Goal: Task Accomplishment & Management: Use online tool/utility

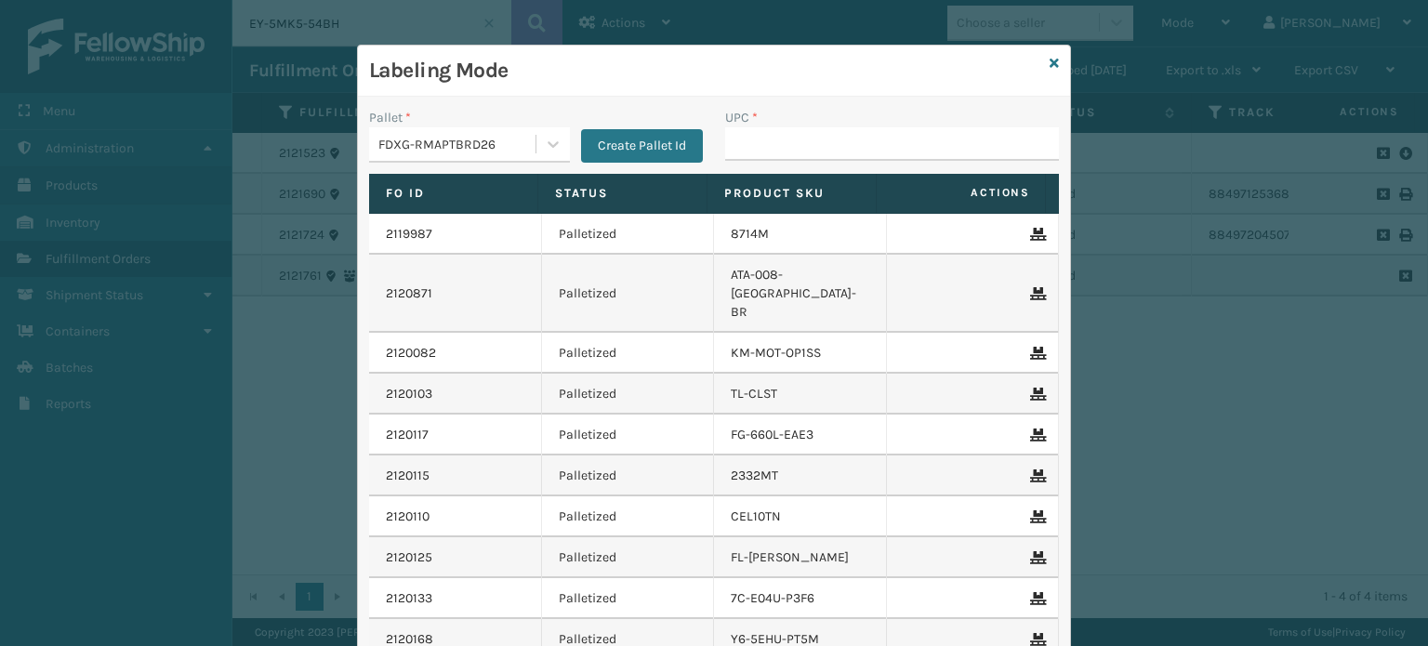
click at [435, 139] on div "FDXG-RMAPTBRD26" at bounding box center [457, 145] width 159 height 20
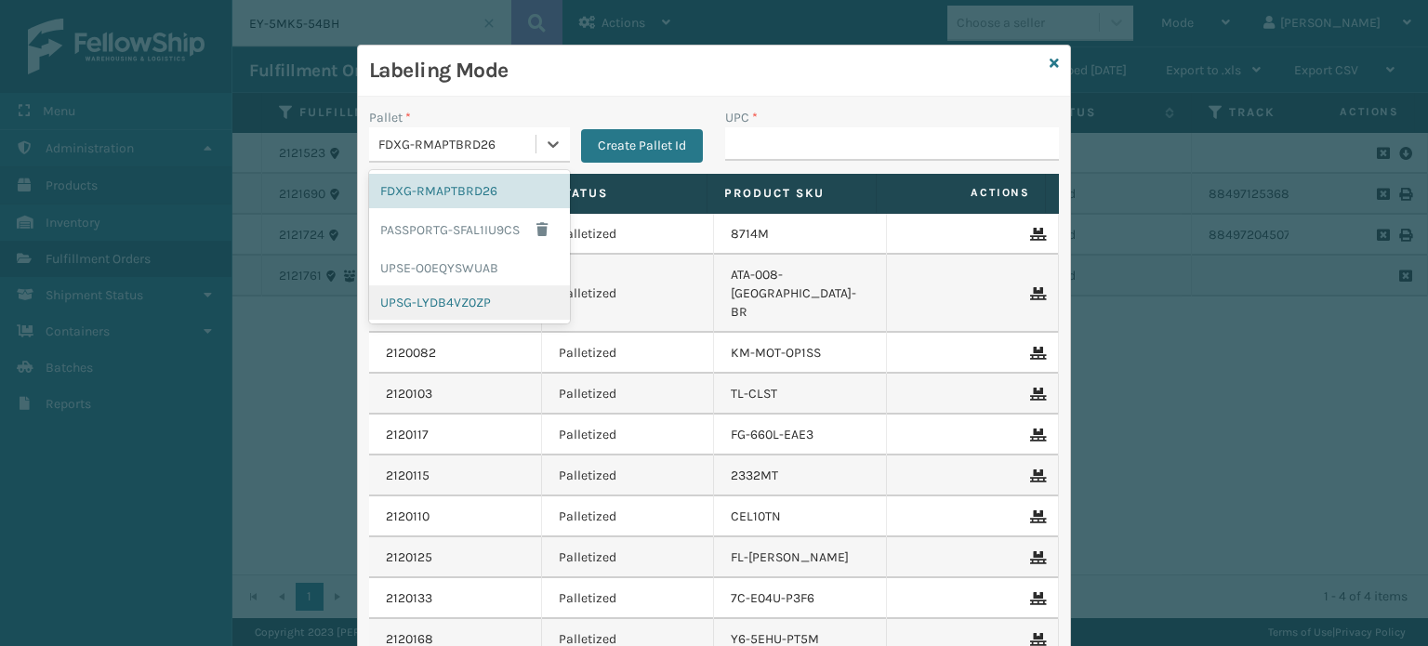
click at [448, 303] on div "UPSG-LYDB4VZ0ZP" at bounding box center [469, 302] width 201 height 34
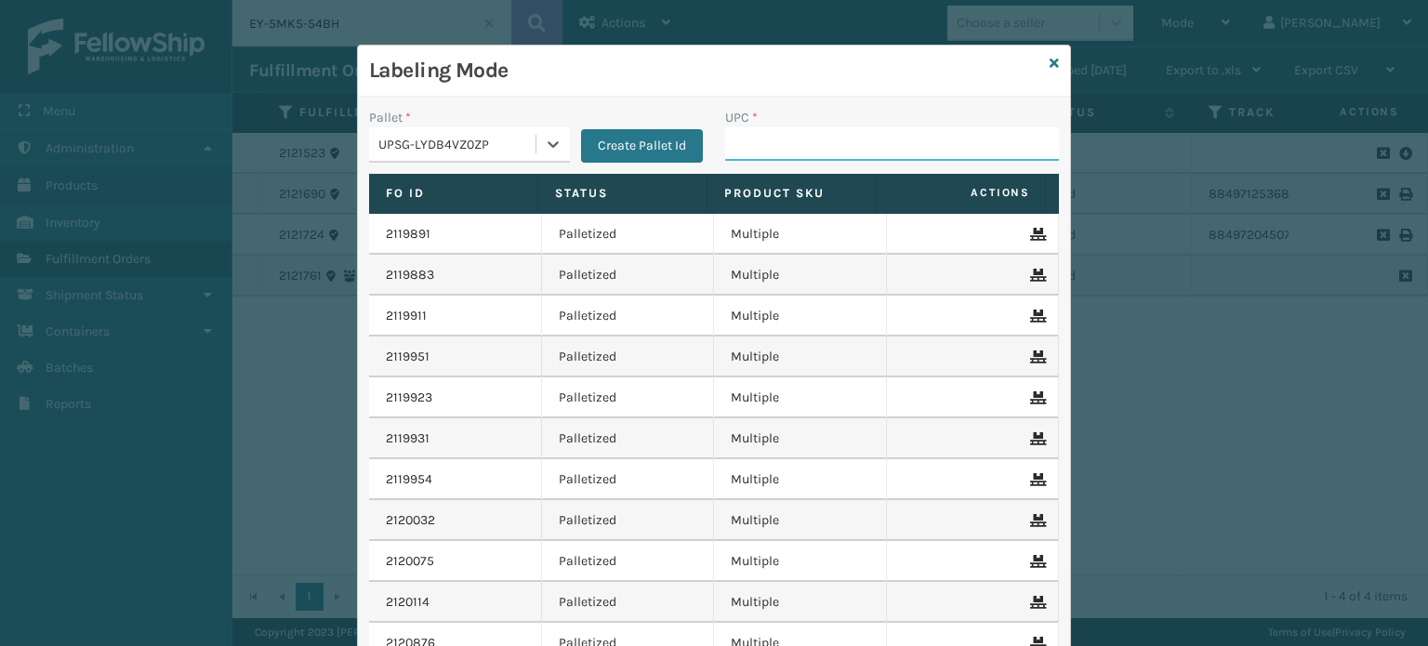
click at [758, 145] on input "UPC *" at bounding box center [892, 143] width 334 height 33
type input "81"
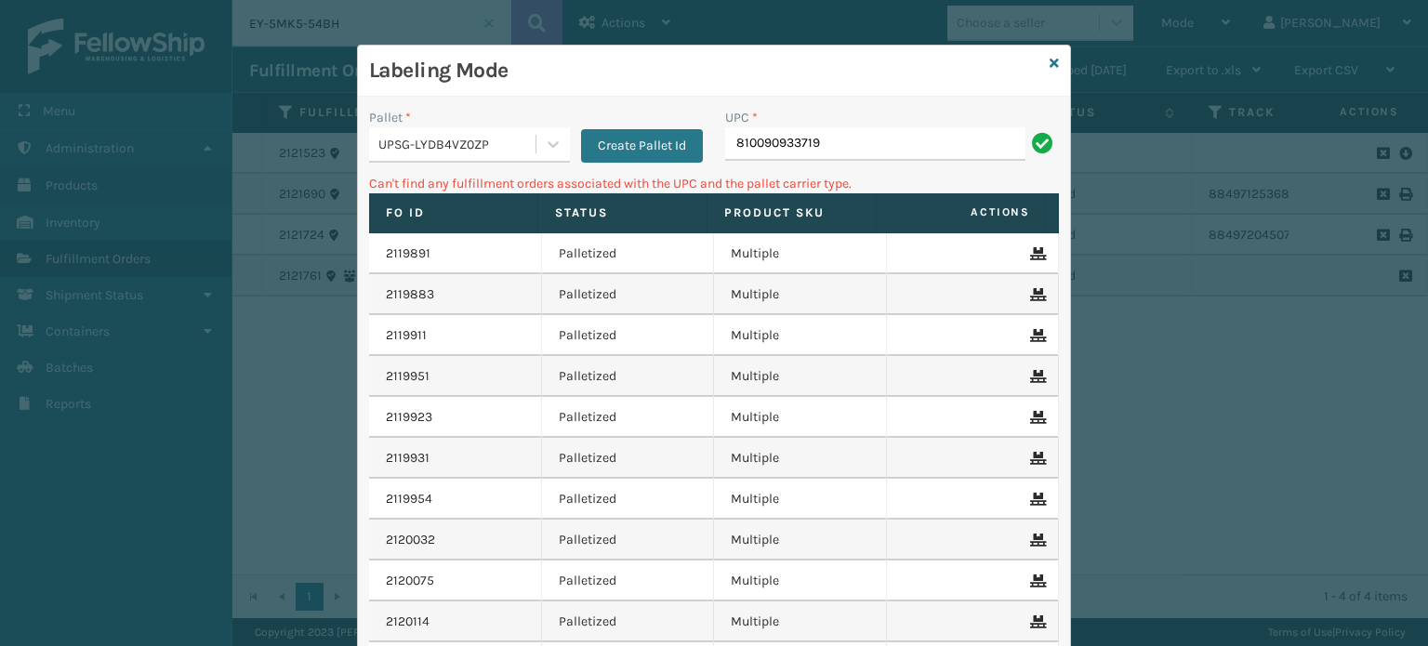
click at [471, 143] on div "UPSG-LYDB4VZ0ZP" at bounding box center [457, 145] width 159 height 20
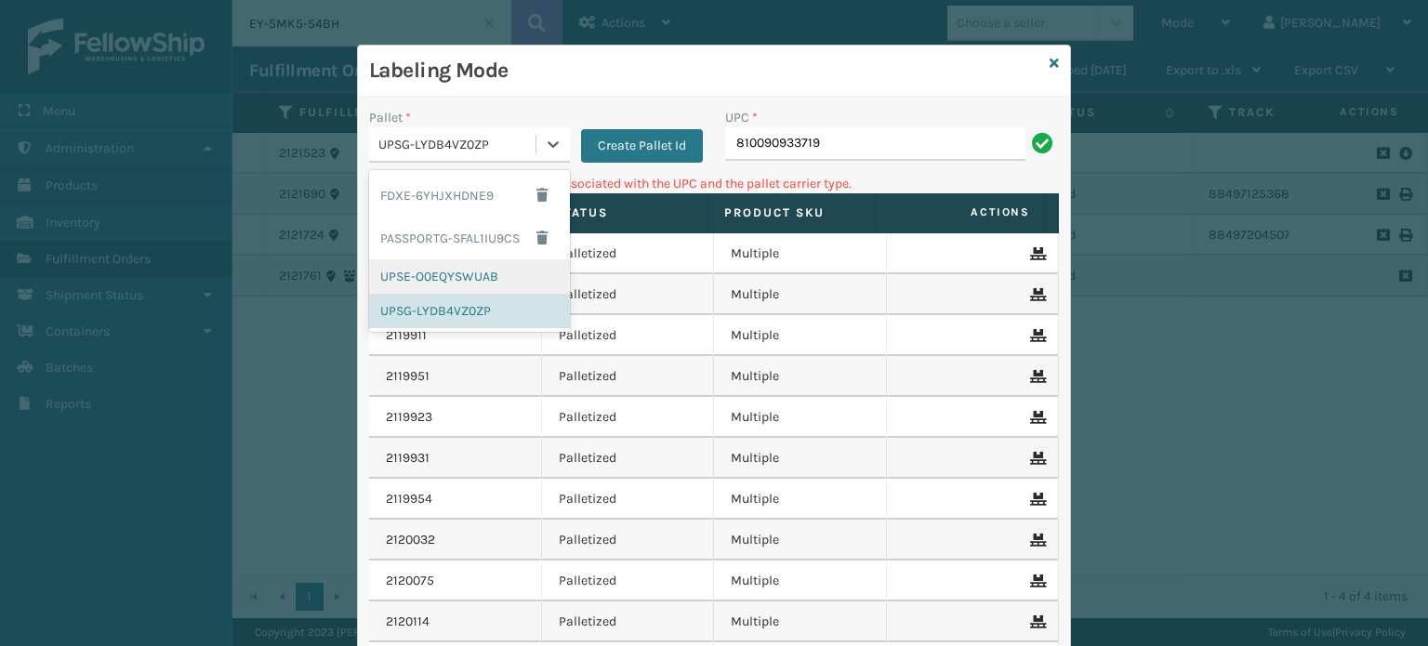
click at [468, 272] on div "UPSE-O0EQYSWUAB" at bounding box center [469, 276] width 201 height 34
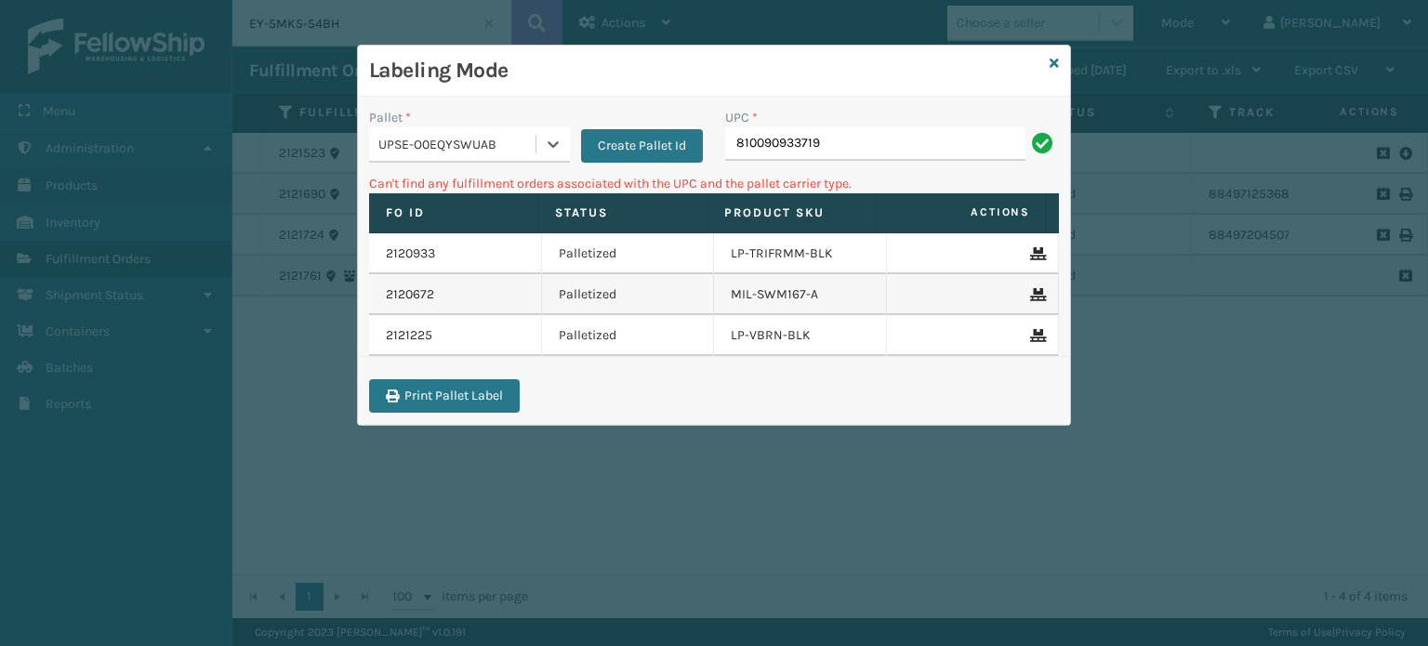
click at [900, 163] on div "UPC * 810090933719" at bounding box center [892, 141] width 356 height 66
click at [907, 161] on div "UPC * 810090933719" at bounding box center [892, 141] width 356 height 66
click at [921, 155] on input "810090933719" at bounding box center [875, 143] width 300 height 33
click at [872, 143] on input "810090933719" at bounding box center [875, 143] width 300 height 33
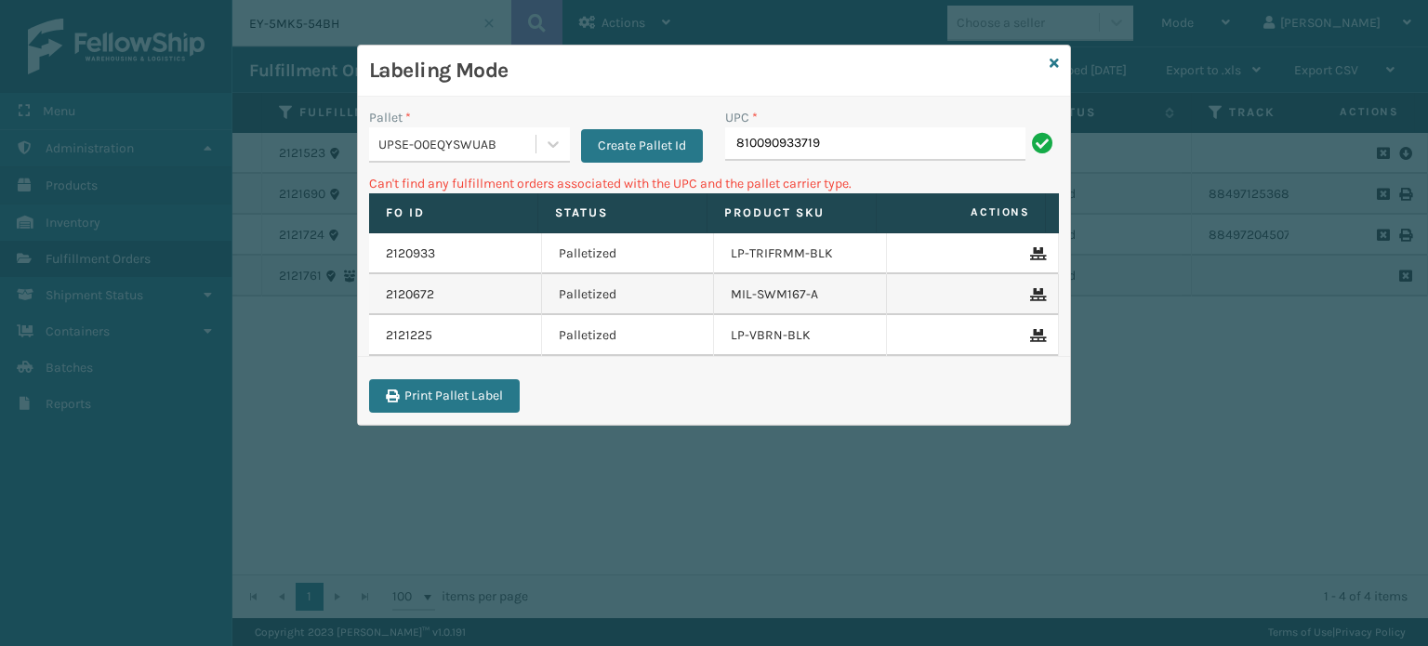
click at [872, 143] on input "810090933719" at bounding box center [875, 143] width 300 height 33
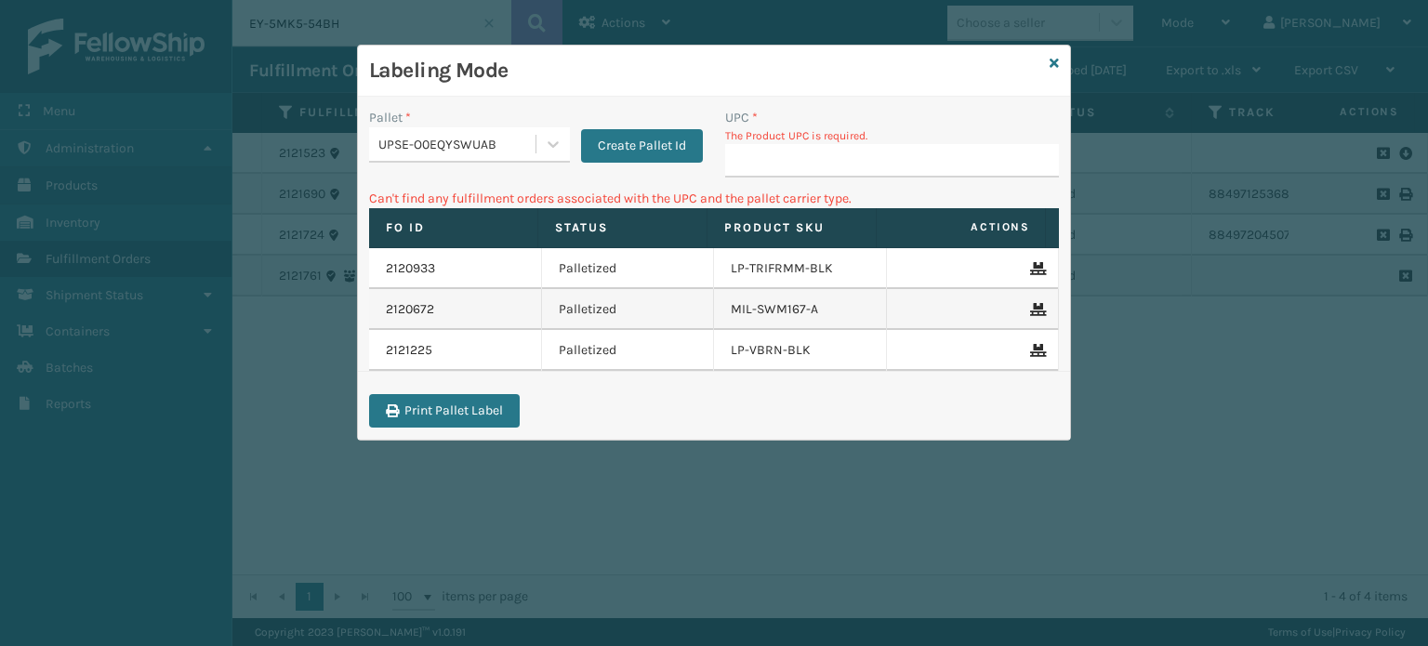
click at [1068, 70] on div "Labeling Mode" at bounding box center [714, 71] width 712 height 51
click at [1053, 58] on icon at bounding box center [1054, 63] width 9 height 13
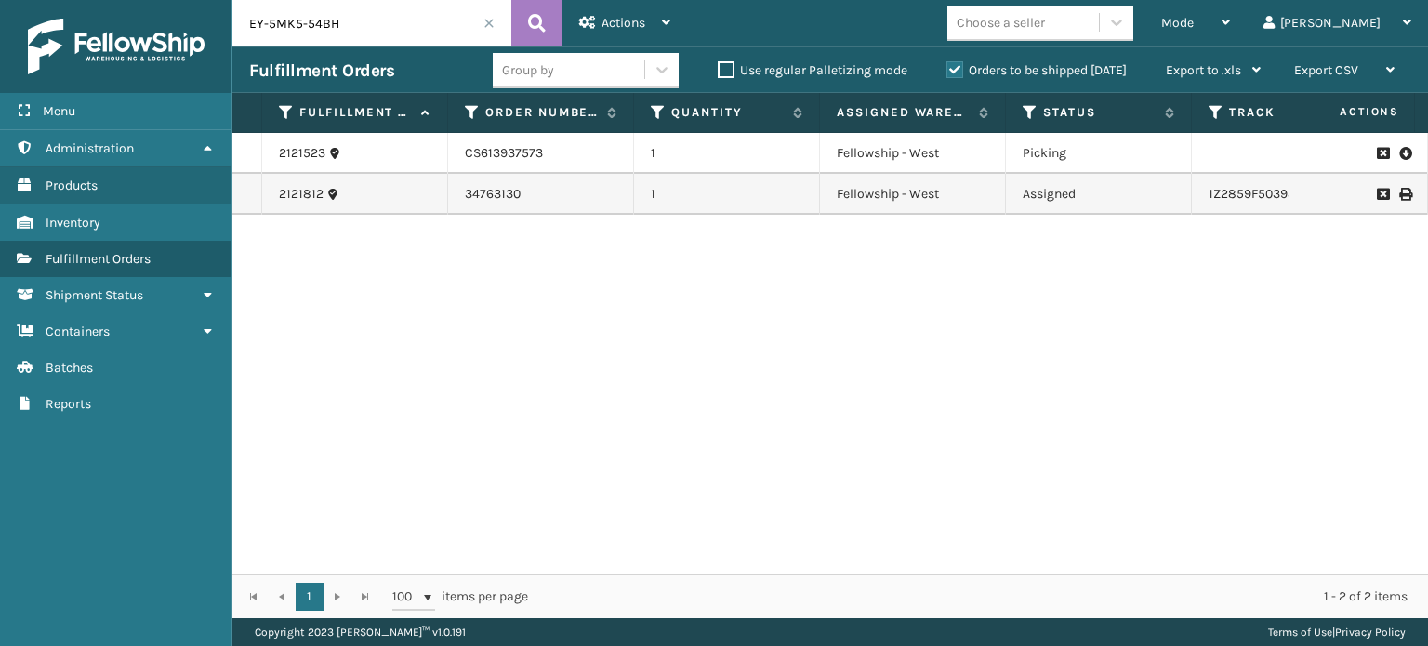
click at [492, 22] on span at bounding box center [489, 23] width 11 height 11
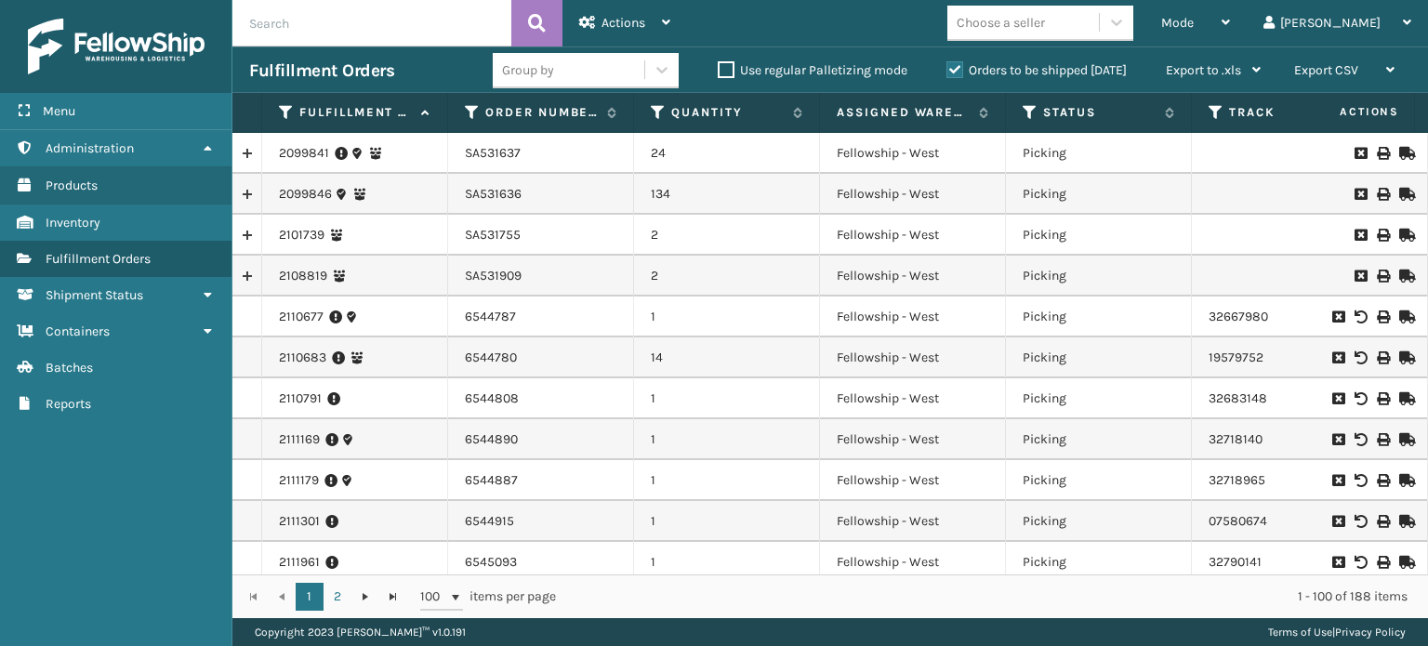
click at [341, 25] on input "text" at bounding box center [371, 23] width 279 height 46
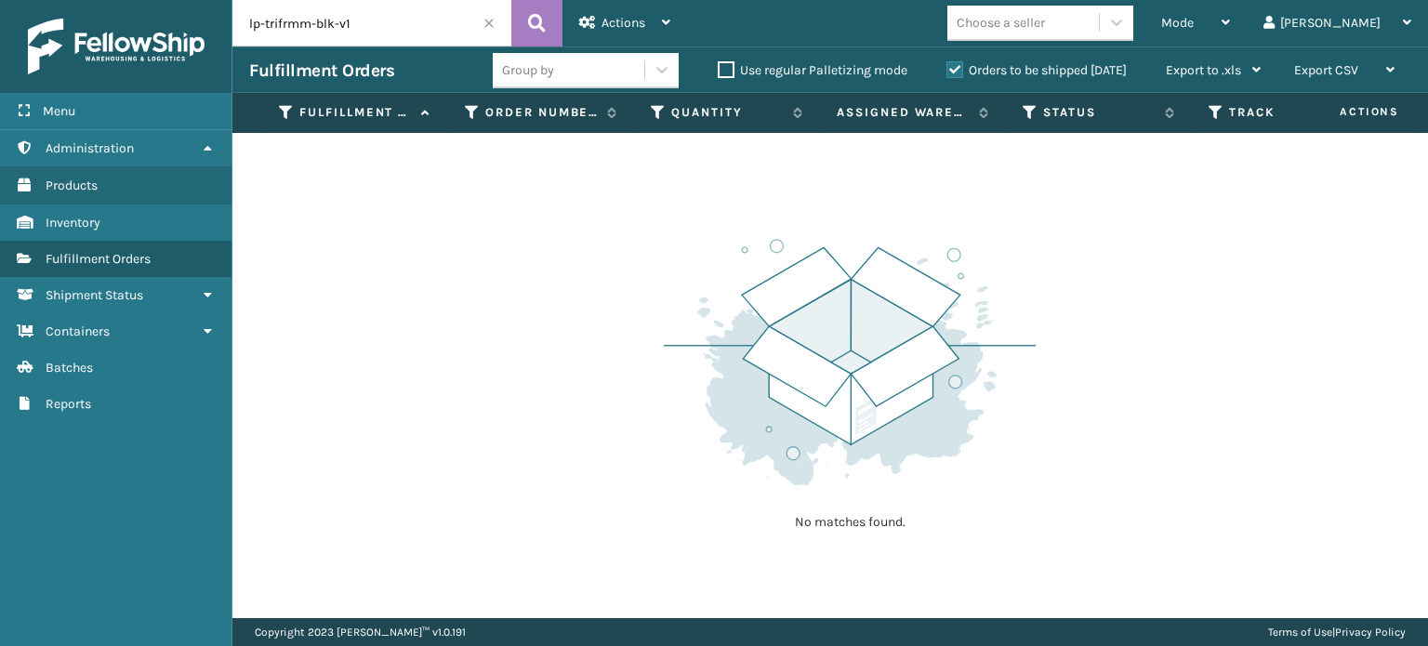
click at [399, 25] on input "lp-trifrmm-blk-v1" at bounding box center [371, 23] width 279 height 46
click at [402, 29] on input "lp-trifrmm-blk-v1" at bounding box center [371, 23] width 279 height 46
type input "lp-trifrmm-blk"
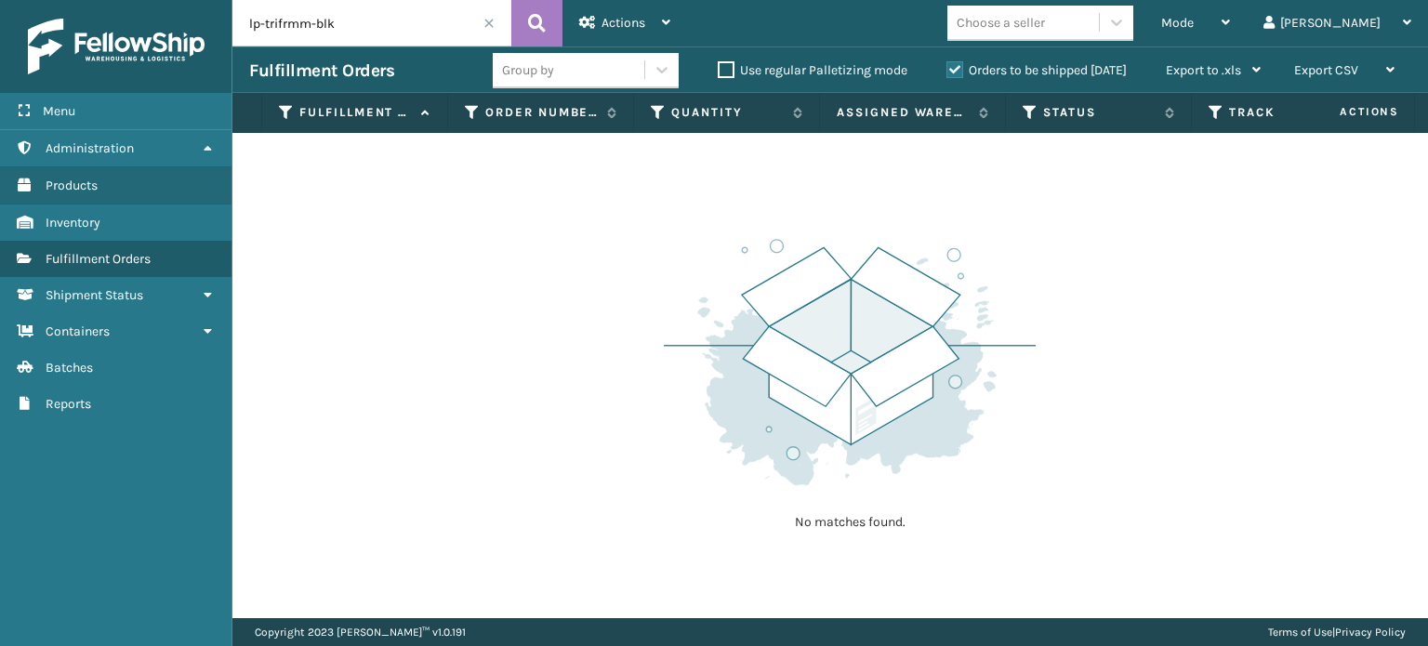
click at [377, 36] on input "lp-trifrmm-blk" at bounding box center [371, 23] width 279 height 46
click at [1194, 16] on span "Mode" at bounding box center [1177, 23] width 33 height 16
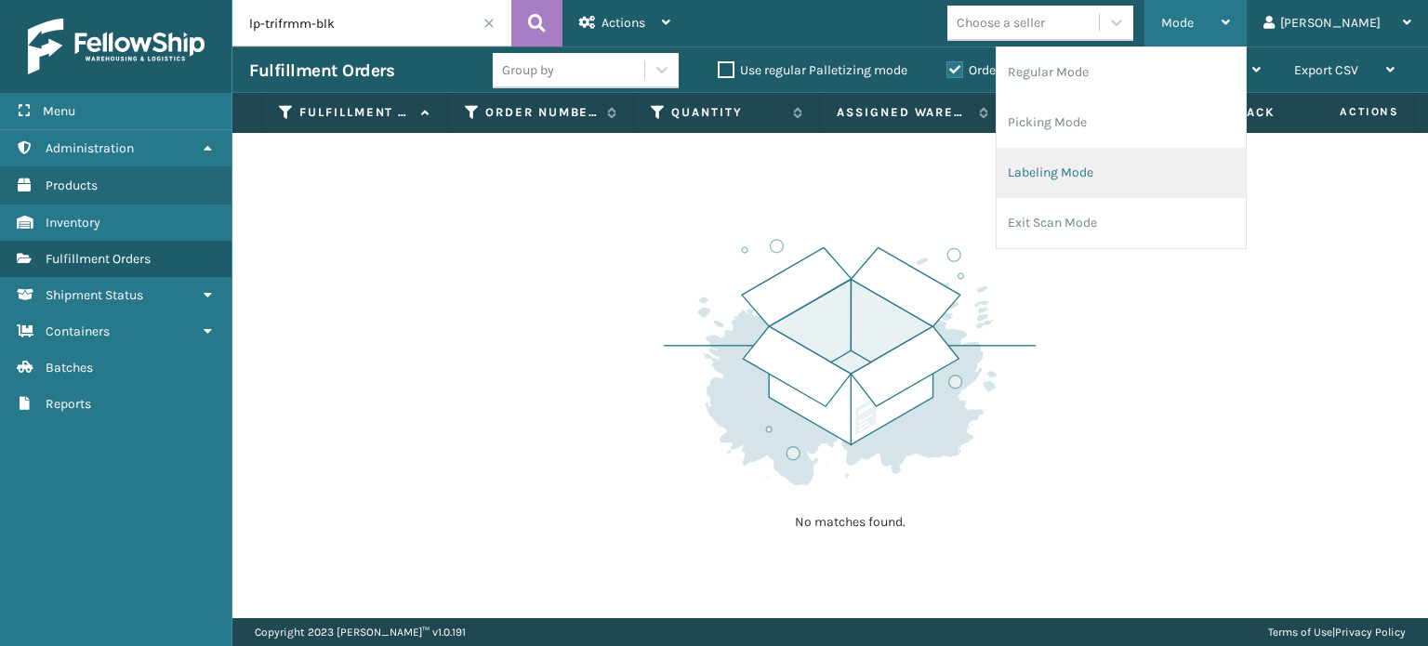
click at [1194, 173] on li "Labeling Mode" at bounding box center [1121, 173] width 249 height 50
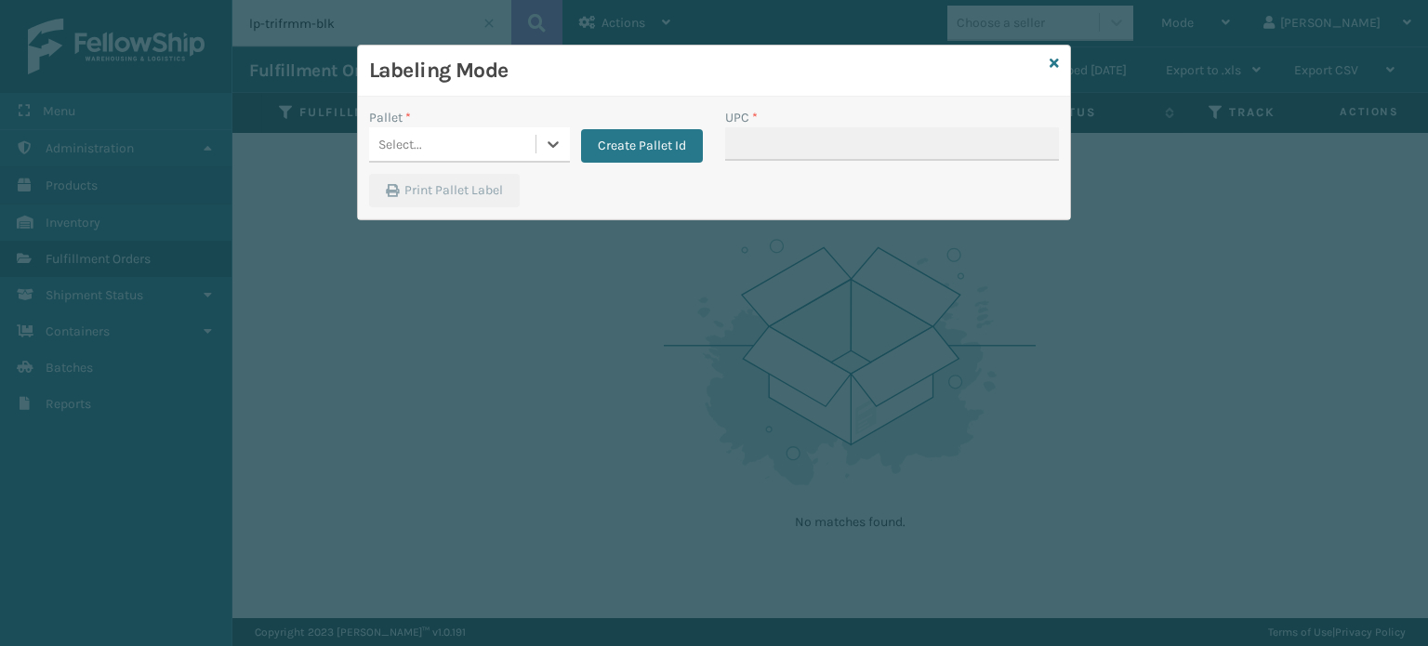
click at [428, 138] on div "Select..." at bounding box center [452, 144] width 166 height 31
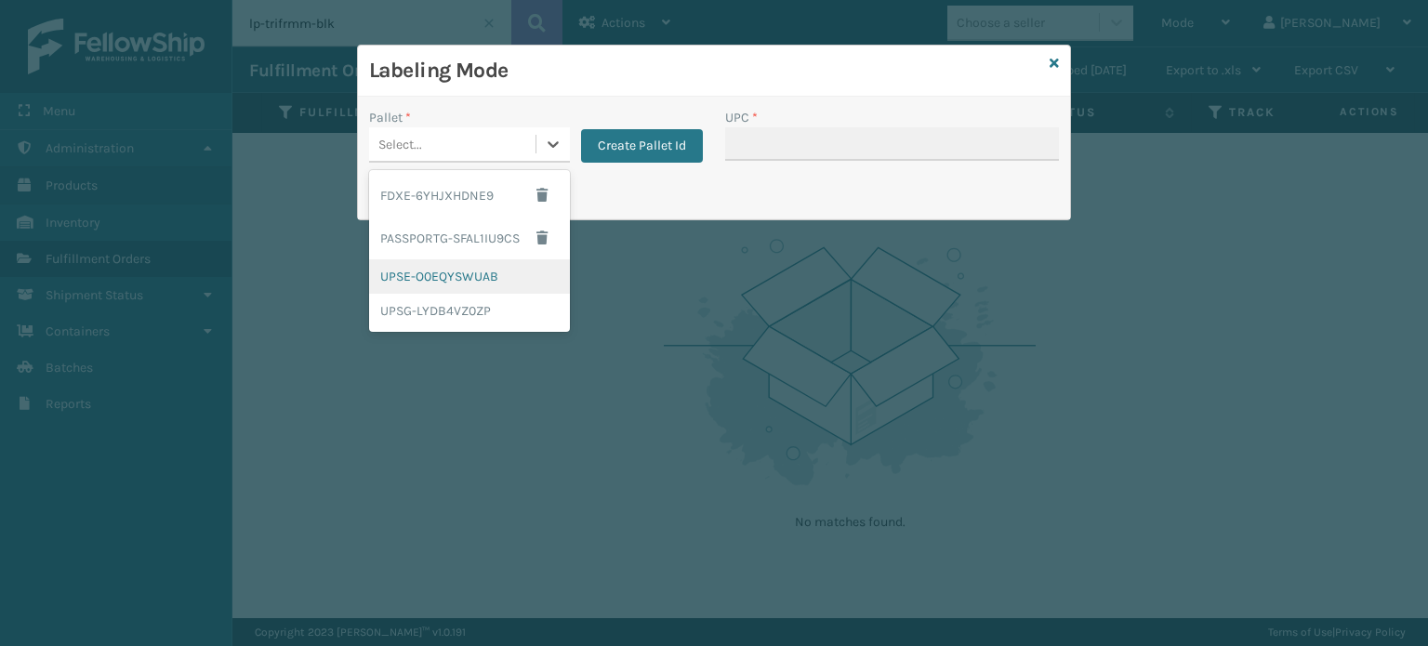
click at [521, 277] on div "UPSE-O0EQYSWUAB" at bounding box center [469, 276] width 201 height 34
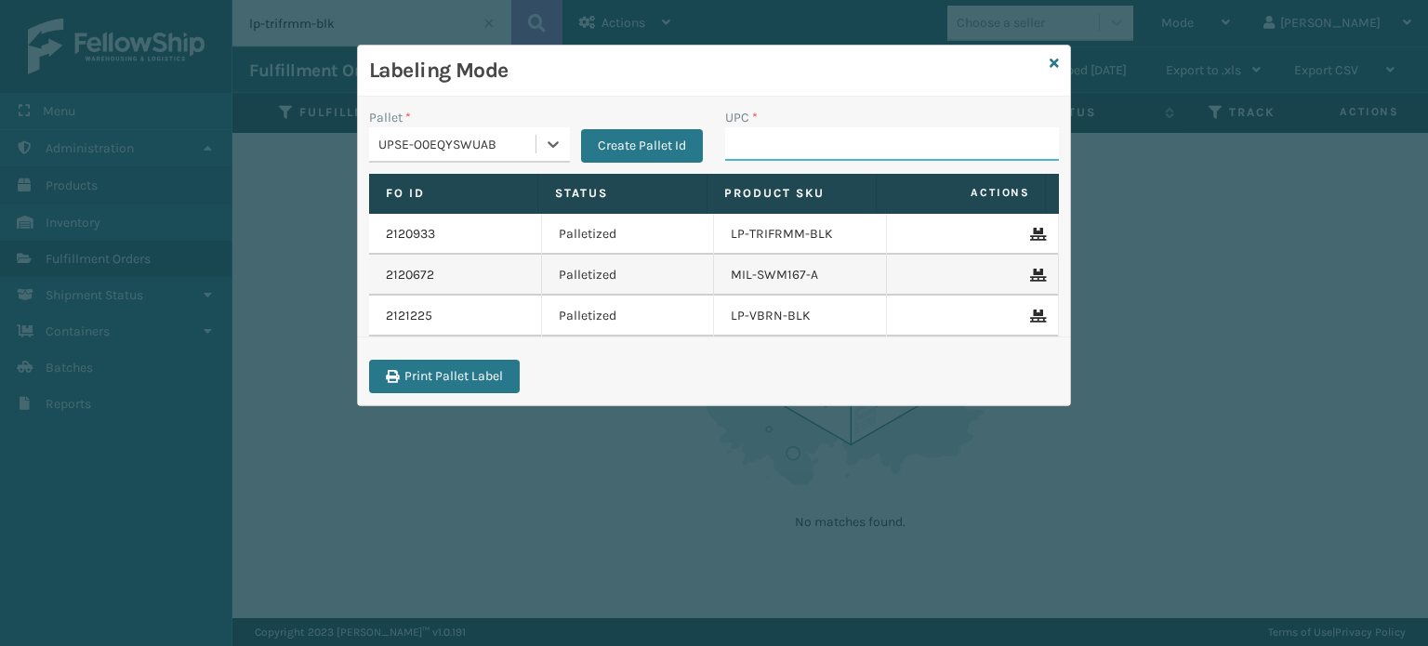
click at [815, 156] on input "UPC *" at bounding box center [892, 143] width 334 height 33
paste input "lp-trifrmm-blk"
type input "lp-trifrmm-blk"
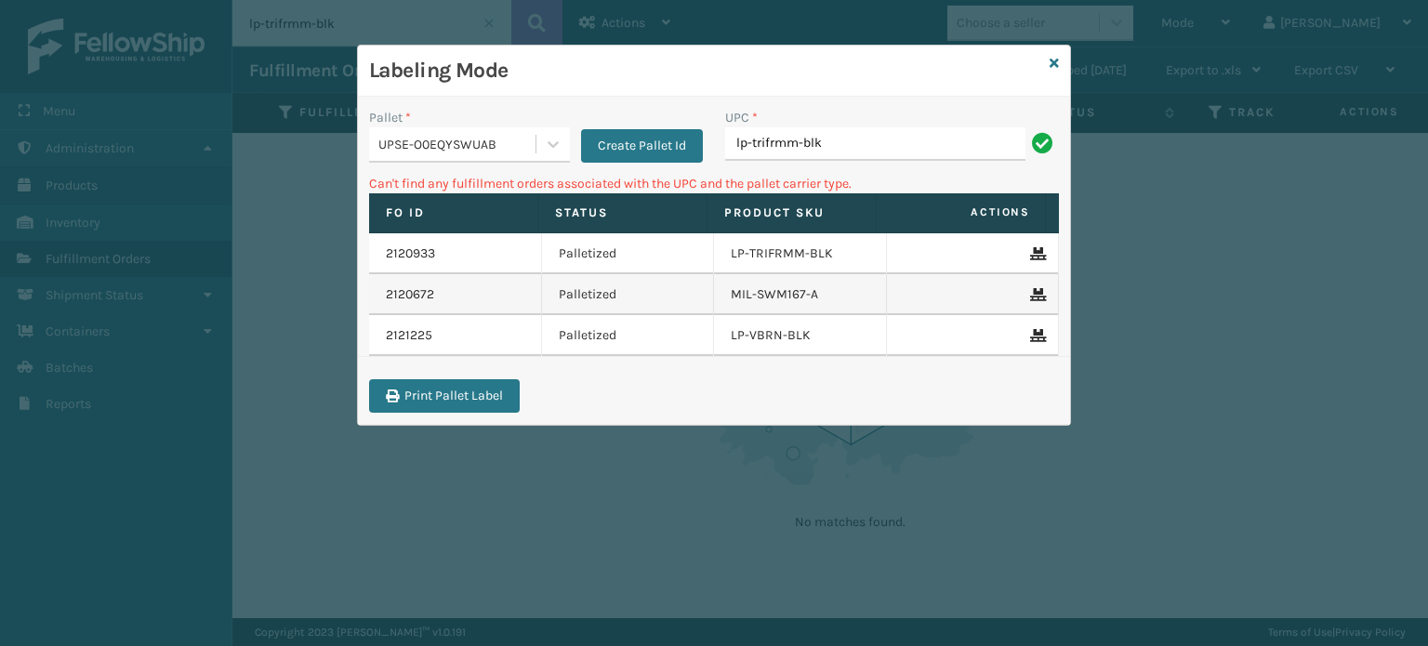
click at [457, 137] on div "UPSE-O0EQYSWUAB" at bounding box center [457, 145] width 159 height 20
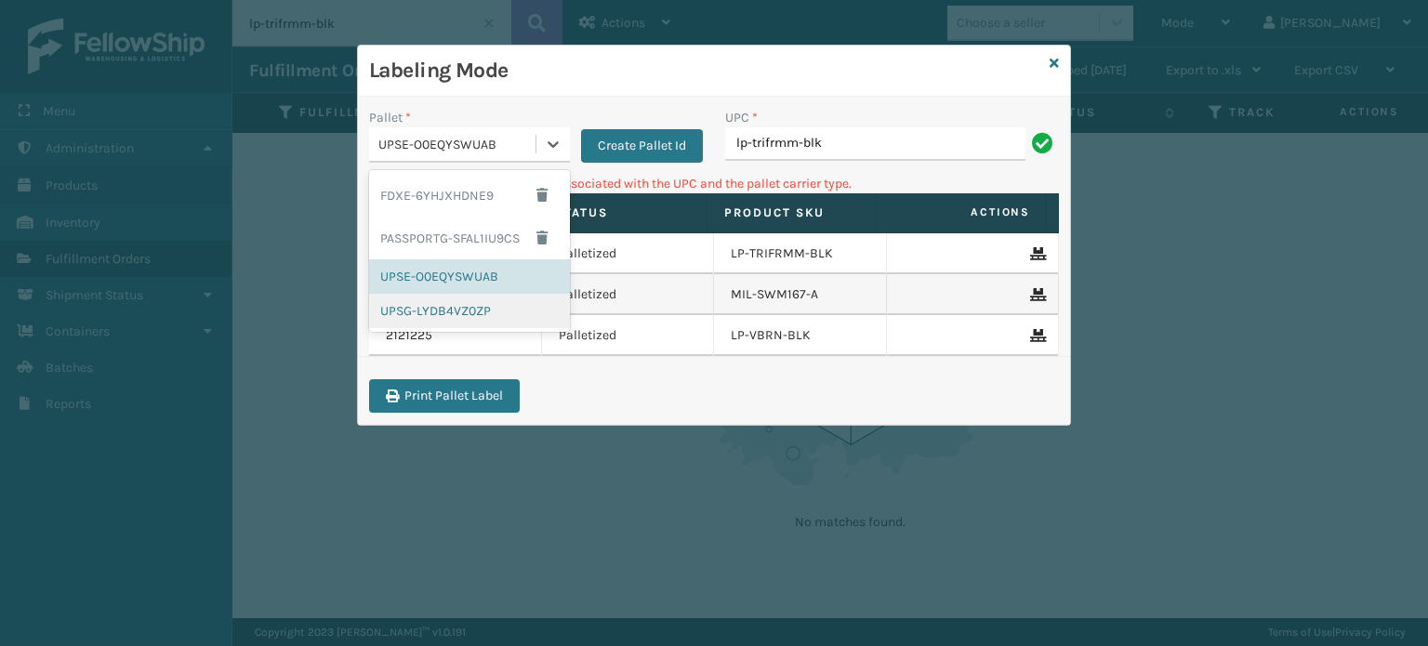
click at [484, 303] on div "UPSG-LYDB4VZ0ZP" at bounding box center [469, 311] width 201 height 34
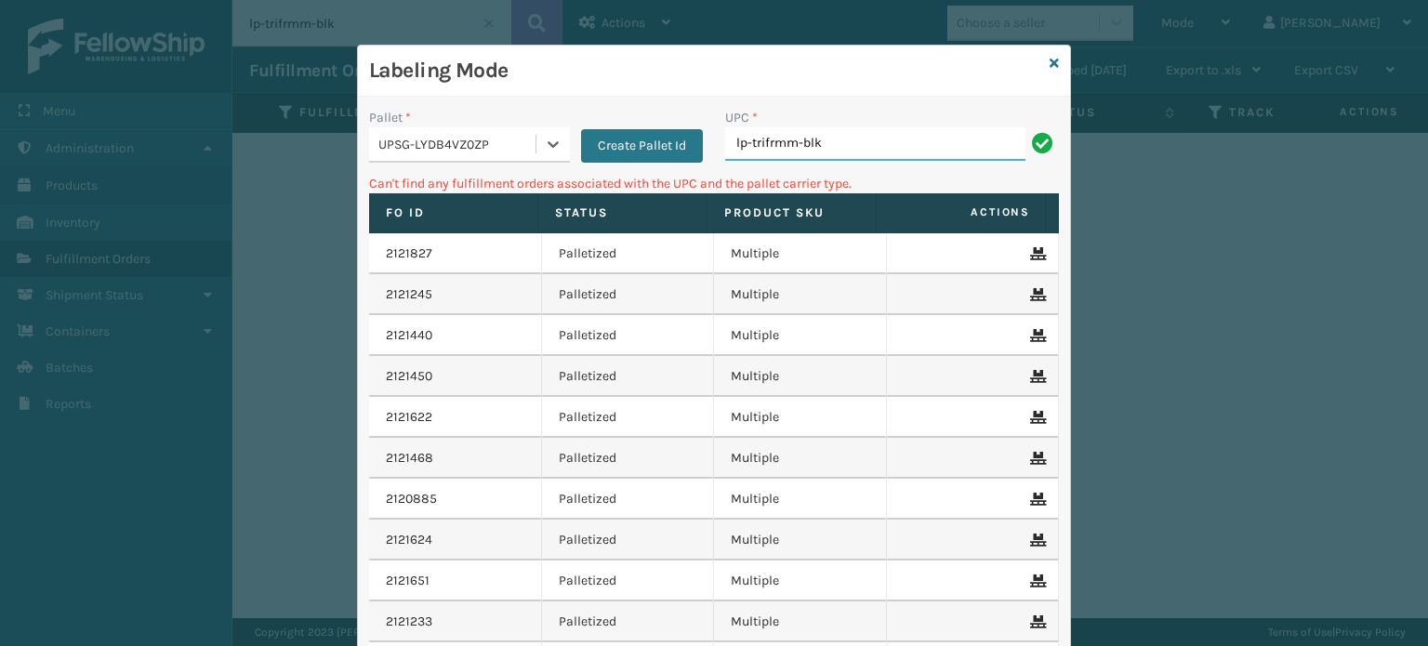
click at [866, 153] on input "lp-trifrmm-blk" at bounding box center [875, 143] width 300 height 33
click at [512, 154] on div "UPSG-LYDB4VZ0ZP" at bounding box center [452, 144] width 166 height 31
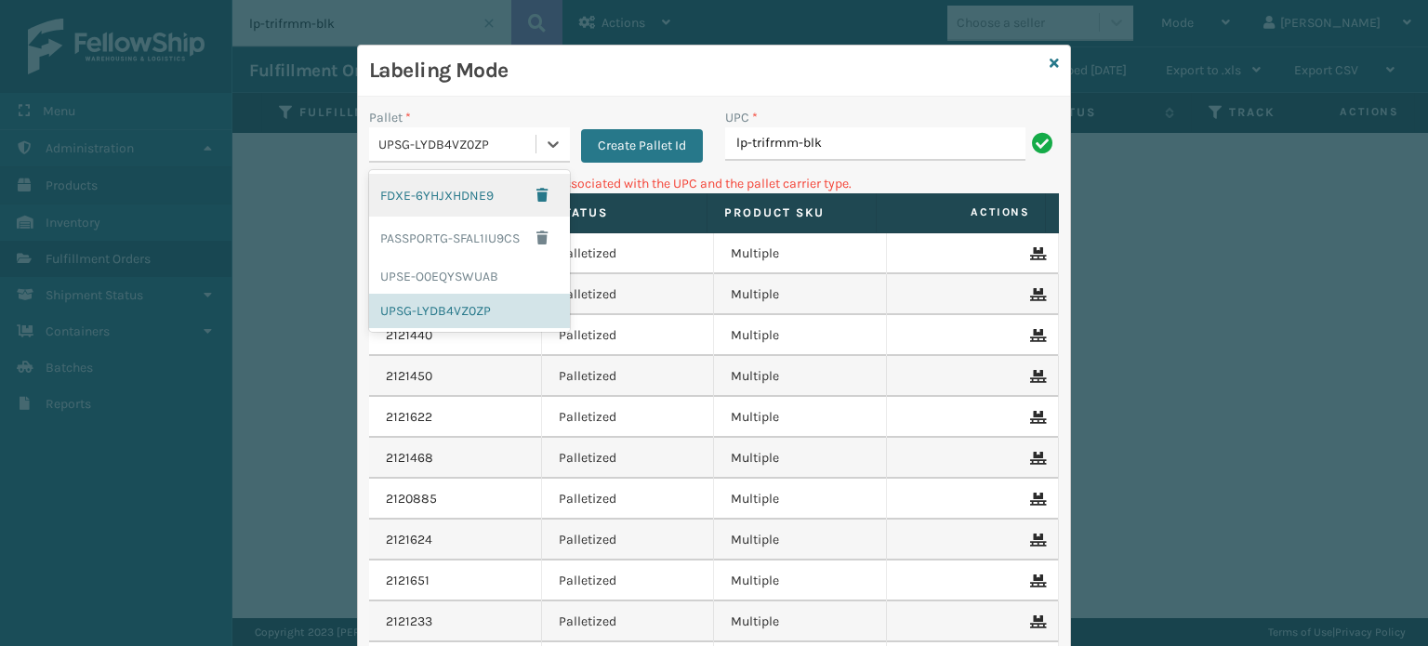
click at [471, 191] on div "FDXE-6YHJXHDNE9" at bounding box center [469, 195] width 201 height 43
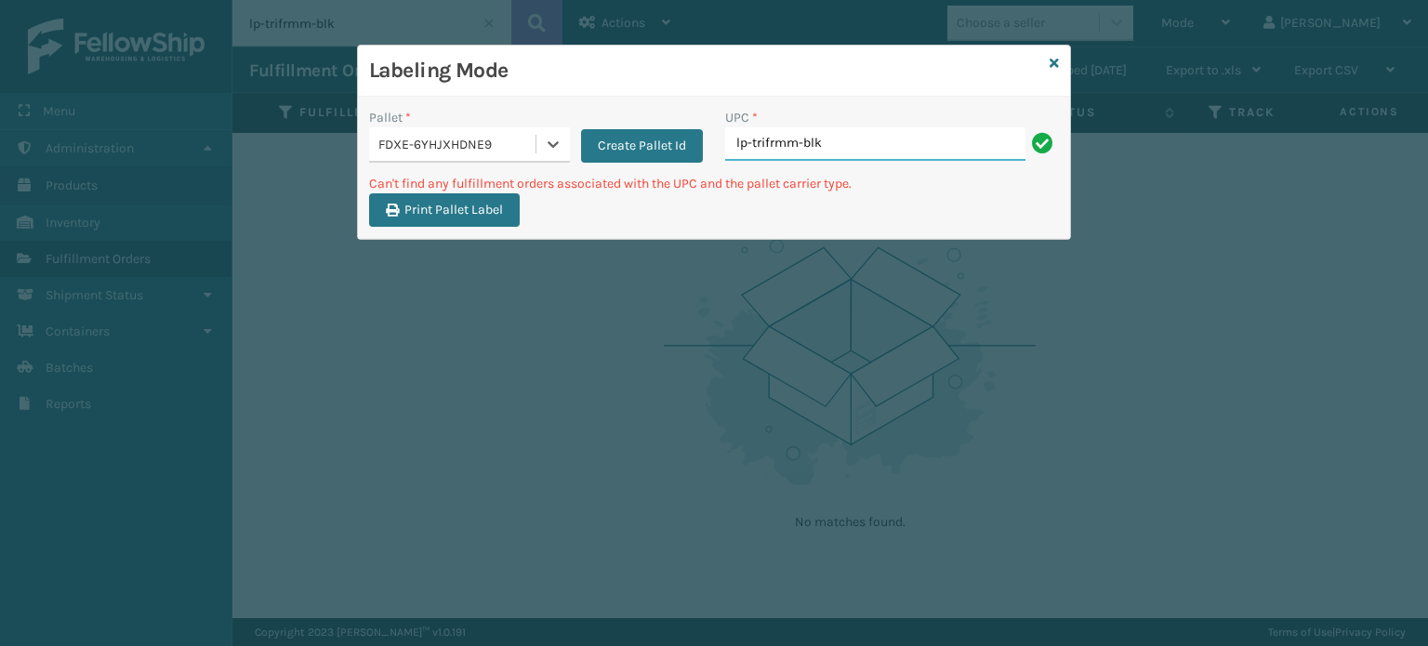
click at [919, 159] on input "lp-trifrmm-blk" at bounding box center [875, 143] width 300 height 33
click at [454, 146] on div "FDXE-6YHJXHDNE9" at bounding box center [457, 145] width 159 height 20
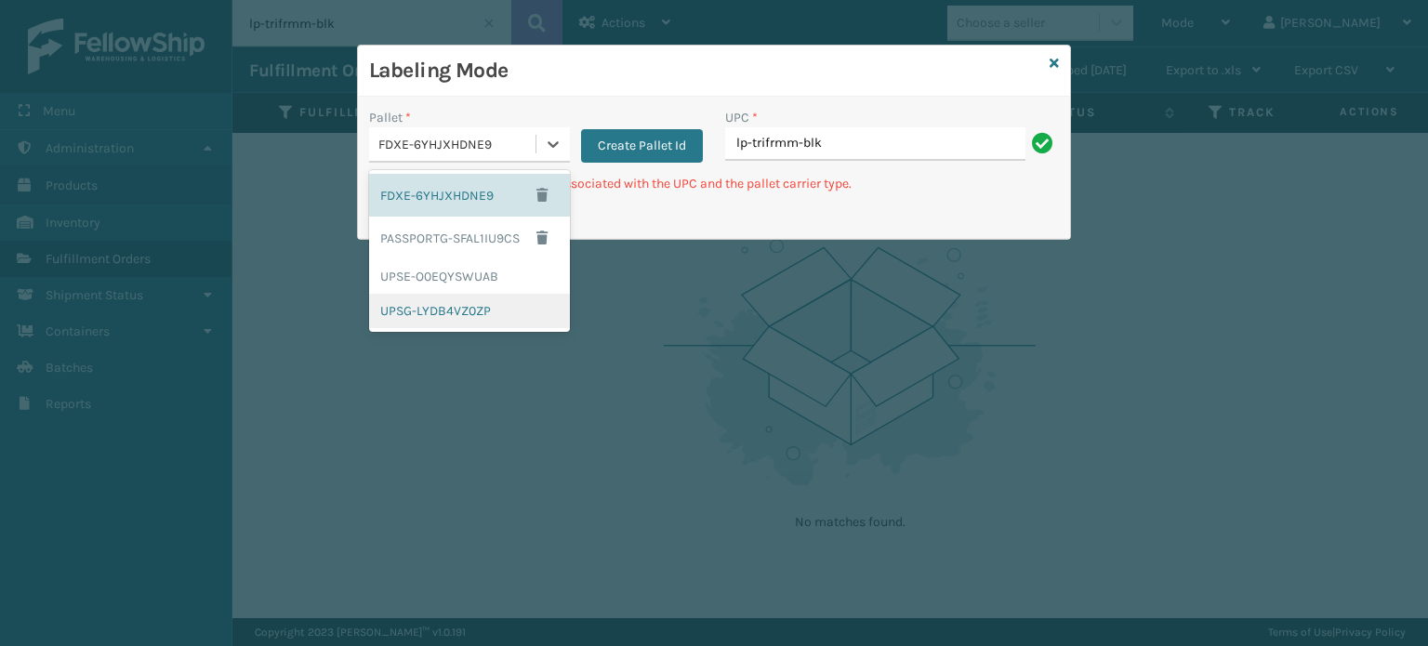
click at [485, 322] on div "UPSG-LYDB4VZ0ZP" at bounding box center [469, 311] width 201 height 34
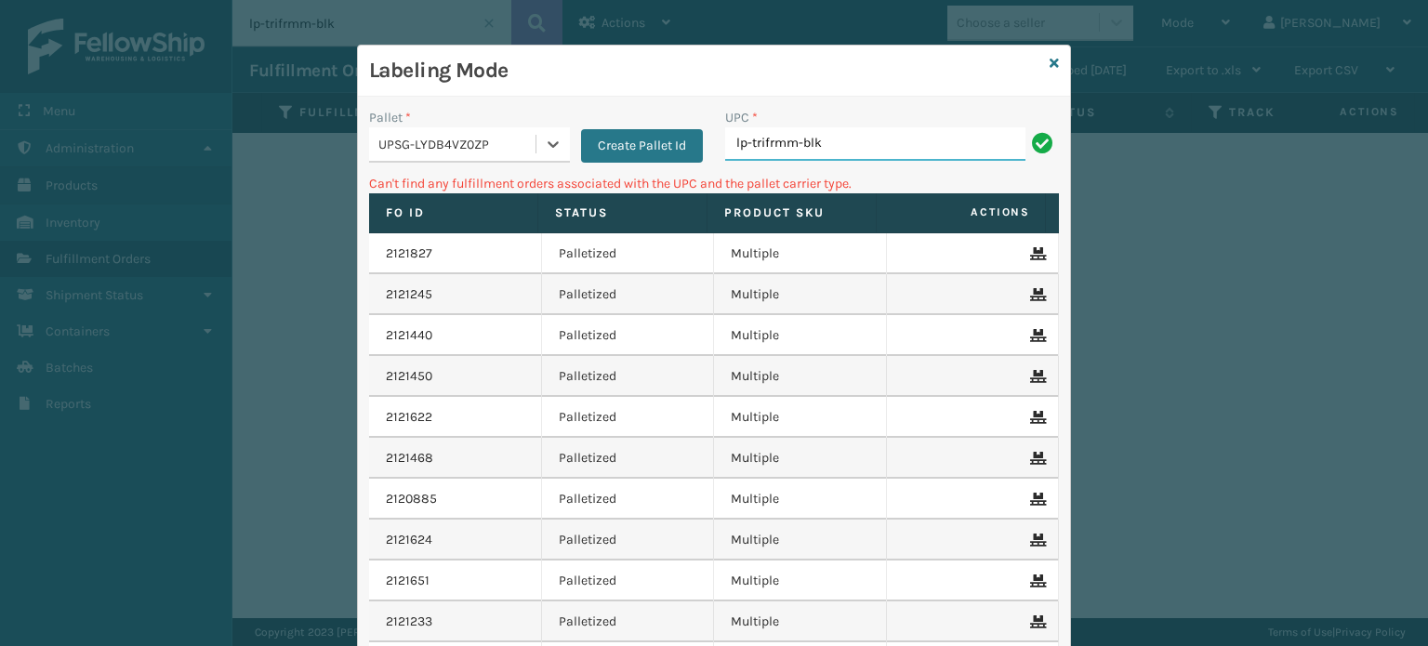
click at [882, 148] on input "lp-trifrmm-blk" at bounding box center [875, 143] width 300 height 33
